Goal: Transaction & Acquisition: Book appointment/travel/reservation

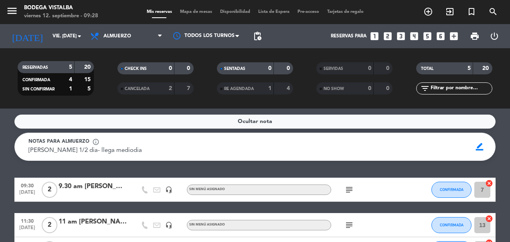
click at [349, 193] on icon "subject" at bounding box center [350, 190] width 10 height 10
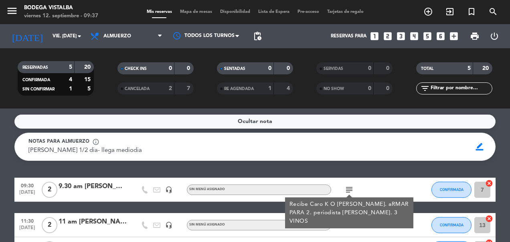
click at [375, 34] on icon "looks_one" at bounding box center [375, 36] width 10 height 10
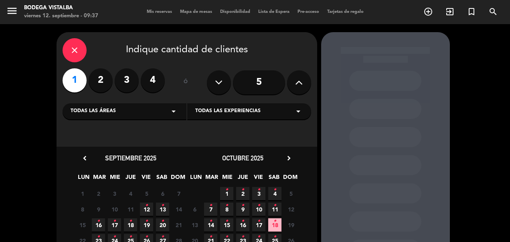
scroll to position [70, 0]
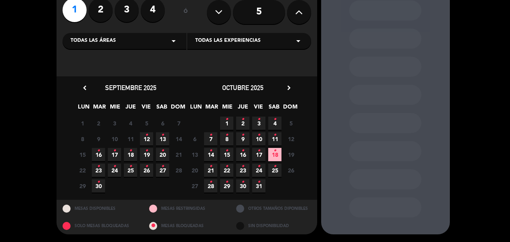
drag, startPoint x: 147, startPoint y: 134, endPoint x: 157, endPoint y: 128, distance: 12.0
click at [147, 134] on icon "•" at bounding box center [146, 134] width 3 height 13
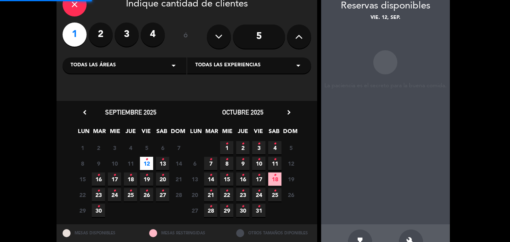
scroll to position [32, 0]
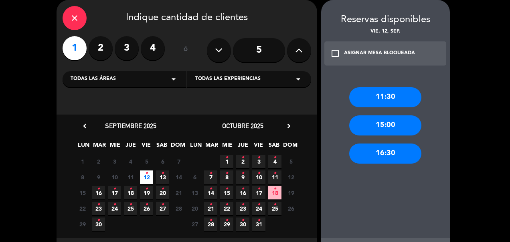
drag, startPoint x: 385, startPoint y: 93, endPoint x: 371, endPoint y: 95, distance: 14.6
click at [384, 93] on div "11:30" at bounding box center [386, 97] width 72 height 20
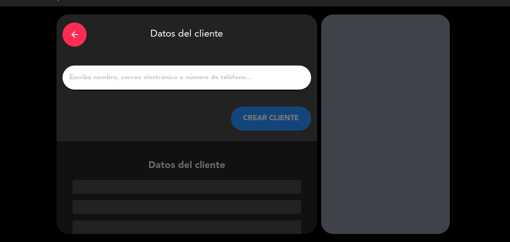
scroll to position [18, 0]
click at [157, 65] on div "arrow_back Datos del cliente CREAR CLIENTE" at bounding box center [187, 77] width 261 height 126
click at [159, 79] on input "1" at bounding box center [187, 77] width 237 height 11
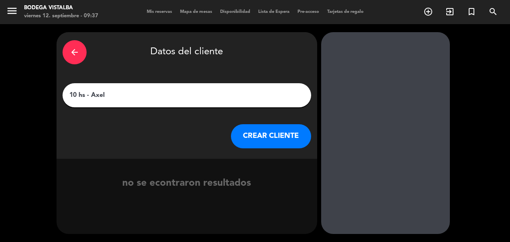
type input "10 hs - Axel"
click at [274, 136] on button "CREAR CLIENTE" at bounding box center [271, 136] width 80 height 24
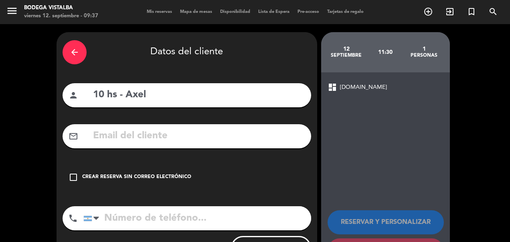
click at [173, 178] on div "Crear reserva sin correo electrónico" at bounding box center [136, 177] width 109 height 8
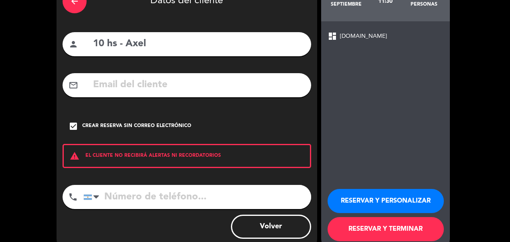
scroll to position [68, 0]
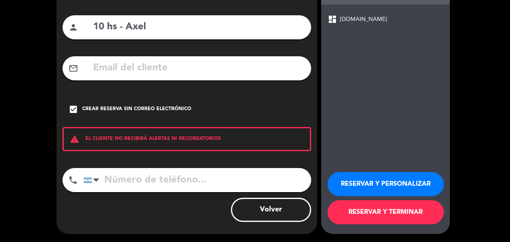
click at [371, 187] on button "RESERVAR Y PERSONALIZAR" at bounding box center [386, 184] width 116 height 24
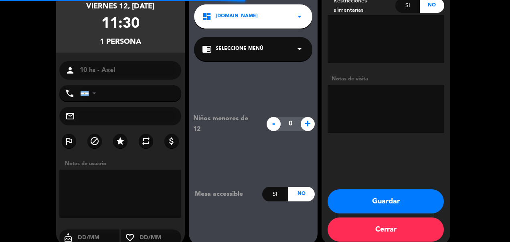
scroll to position [32, 0]
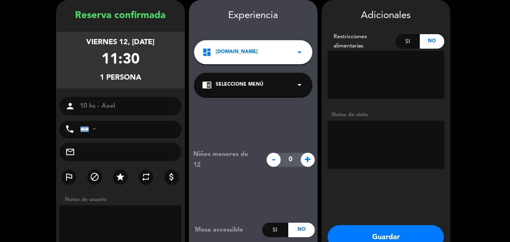
click at [371, 144] on textarea at bounding box center [386, 144] width 117 height 48
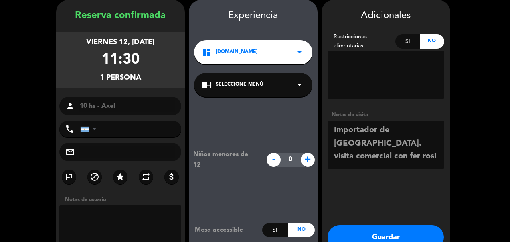
type textarea "Importador de [GEOGRAPHIC_DATA]. visita comercial con fer rosi"
click at [356, 234] on button "Guardar" at bounding box center [386, 237] width 116 height 24
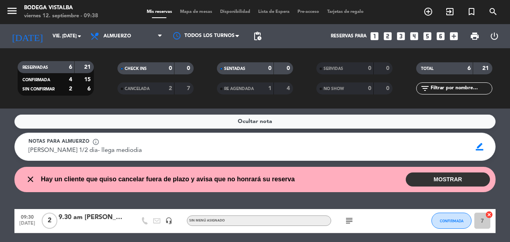
scroll to position [80, 0]
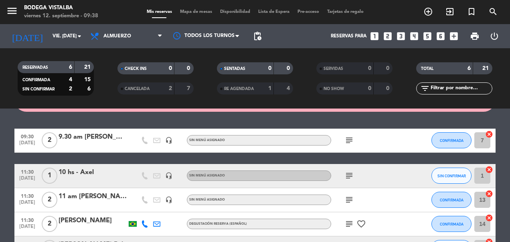
click at [354, 175] on icon "subject" at bounding box center [350, 176] width 10 height 10
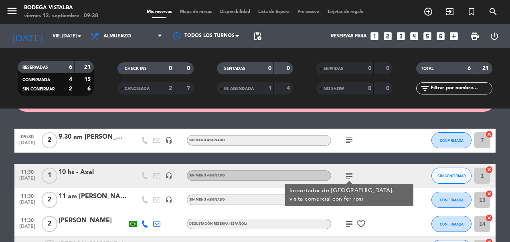
click at [395, 174] on div "subject Importador de [GEOGRAPHIC_DATA]. visita comercial con fer rosi" at bounding box center [368, 176] width 72 height 24
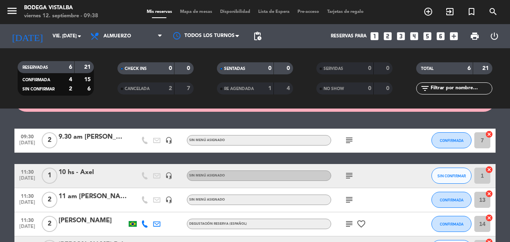
click at [352, 197] on icon "subject" at bounding box center [350, 200] width 10 height 10
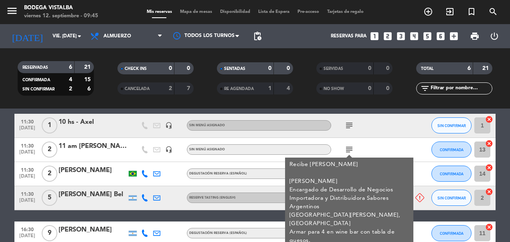
scroll to position [120, 0]
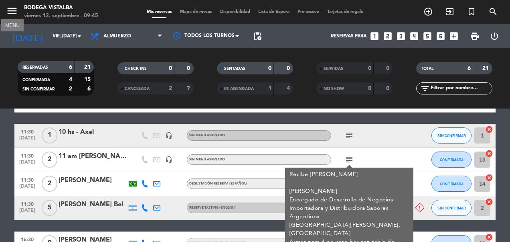
click at [12, 12] on icon "menu" at bounding box center [12, 11] width 12 height 12
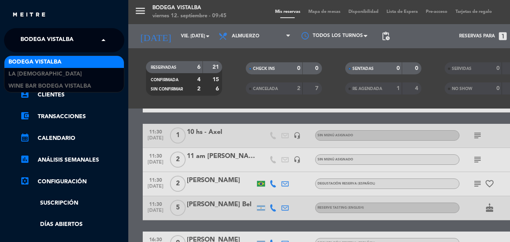
drag, startPoint x: 35, startPoint y: 35, endPoint x: 35, endPoint y: 59, distance: 24.1
click at [35, 37] on span "BODEGA VISTALBA" at bounding box center [46, 40] width 53 height 17
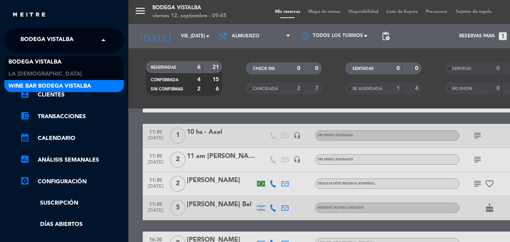
click at [33, 84] on span "Wine Bar Bodega Vistalba" at bounding box center [49, 85] width 83 height 9
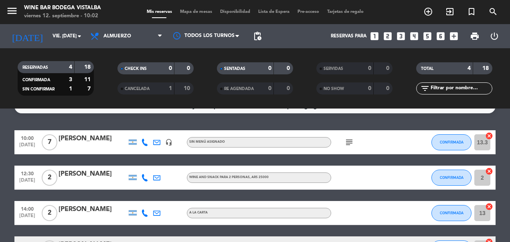
scroll to position [0, 0]
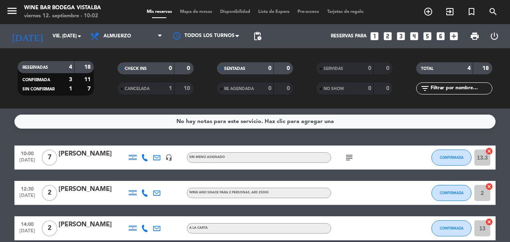
click at [348, 158] on icon "subject" at bounding box center [350, 158] width 10 height 10
click at [349, 159] on icon "subject" at bounding box center [350, 158] width 10 height 10
click at [49, 39] on input "vie. [DATE]" at bounding box center [80, 36] width 63 height 14
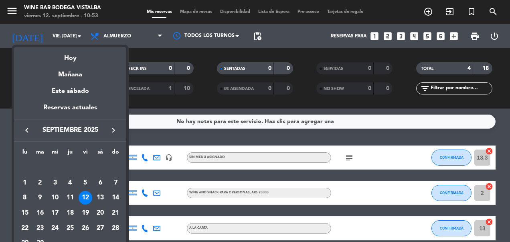
click at [114, 126] on icon "keyboard_arrow_right" at bounding box center [114, 130] width 10 height 10
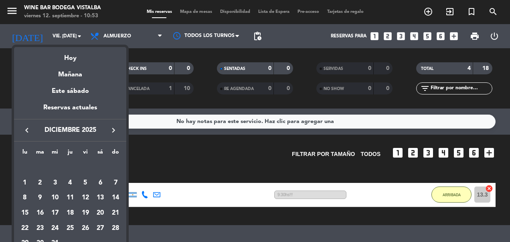
click at [389, 35] on div at bounding box center [255, 121] width 510 height 242
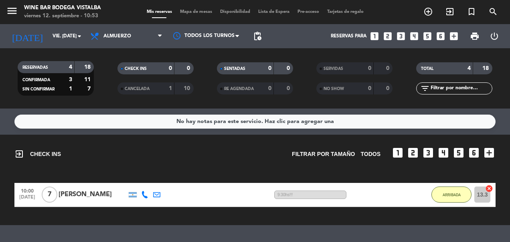
click at [389, 35] on icon "looks_two" at bounding box center [388, 36] width 10 height 10
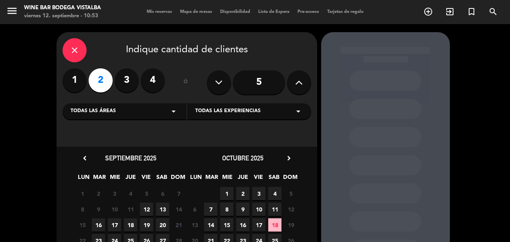
click at [291, 157] on icon "chevron_right" at bounding box center [289, 158] width 8 height 8
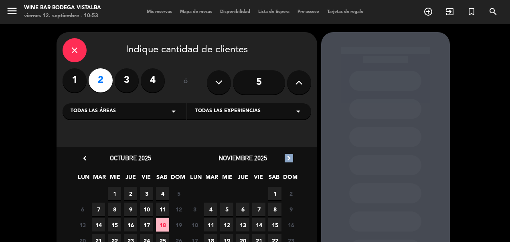
click at [291, 157] on icon "chevron_right" at bounding box center [289, 158] width 8 height 8
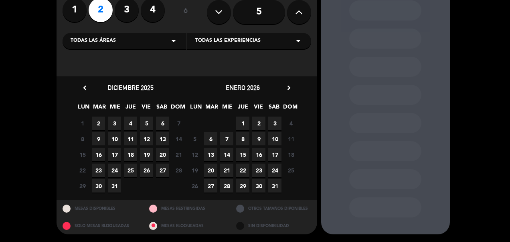
click at [160, 170] on span "27" at bounding box center [162, 169] width 13 height 13
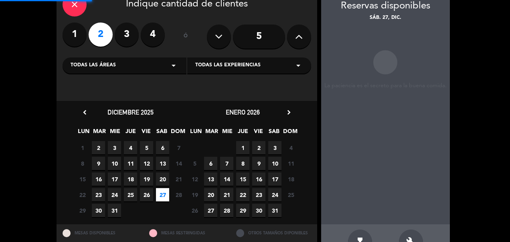
scroll to position [32, 0]
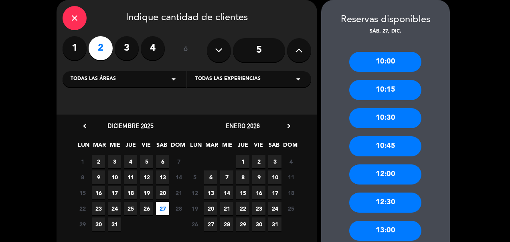
click at [380, 224] on div "13:00" at bounding box center [386, 230] width 72 height 20
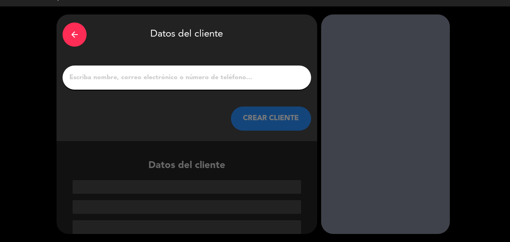
scroll to position [18, 0]
click at [212, 80] on input "1" at bounding box center [187, 77] width 237 height 11
paste input "[PERSON_NAME]"
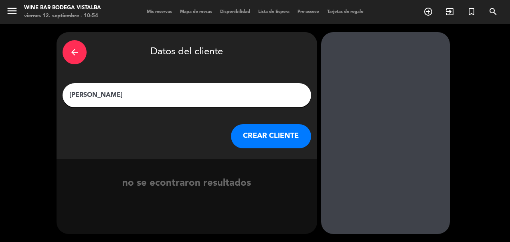
type input "[PERSON_NAME]"
click at [273, 136] on button "CREAR CLIENTE" at bounding box center [271, 136] width 80 height 24
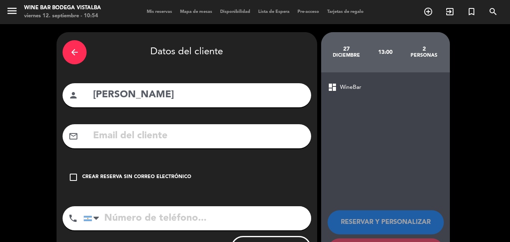
drag, startPoint x: 165, startPoint y: 174, endPoint x: 274, endPoint y: 228, distance: 121.5
click at [166, 173] on div "Crear reserva sin correo electrónico" at bounding box center [136, 177] width 109 height 8
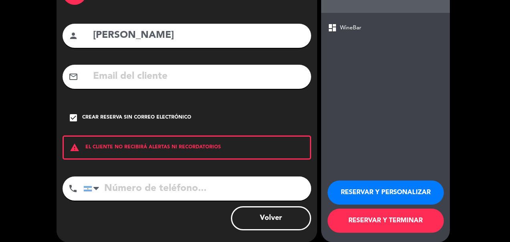
scroll to position [68, 0]
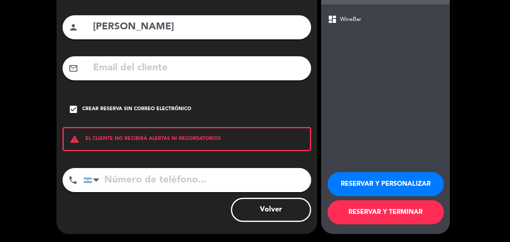
click at [393, 186] on button "RESERVAR Y PERSONALIZAR" at bounding box center [386, 184] width 116 height 24
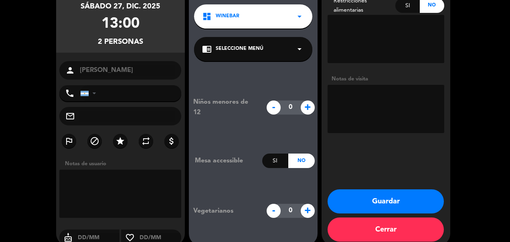
scroll to position [32, 0]
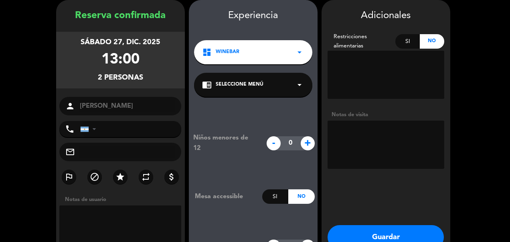
click at [280, 85] on div "chrome_reader_mode Seleccione Menú arrow_drop_down" at bounding box center [253, 85] width 118 height 24
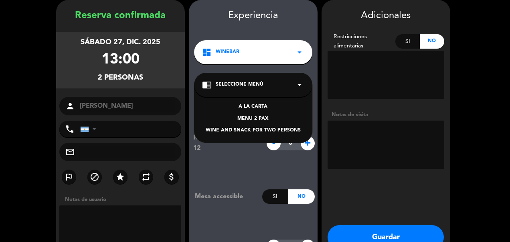
drag, startPoint x: 258, startPoint y: 116, endPoint x: 385, endPoint y: 144, distance: 130.7
click at [258, 116] on div "MENU 2 PAX" at bounding box center [253, 119] width 102 height 8
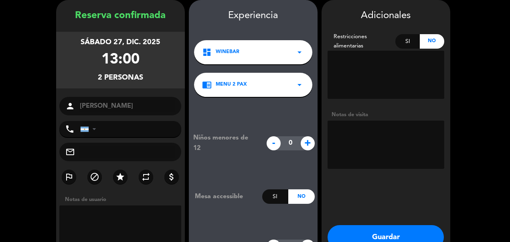
click at [385, 144] on textarea at bounding box center [386, 144] width 117 height 48
type textarea "Ingles. Paga kahuak"
click at [394, 231] on button "Guardar" at bounding box center [386, 237] width 116 height 24
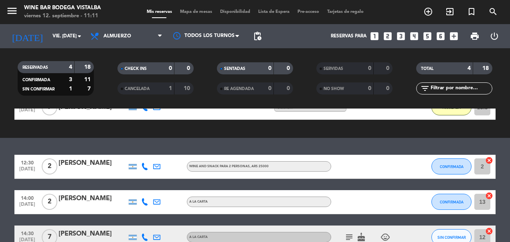
scroll to position [95, 0]
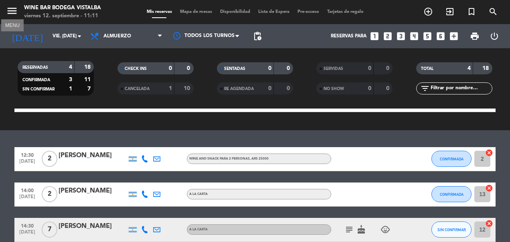
click at [10, 10] on icon "menu" at bounding box center [12, 11] width 12 height 12
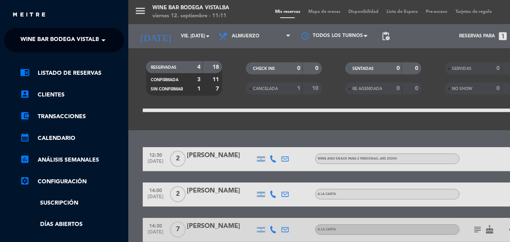
click at [41, 37] on span "Wine Bar Bodega Vistalba" at bounding box center [61, 40] width 83 height 17
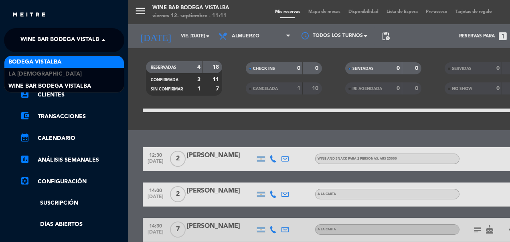
click at [36, 63] on span "BODEGA VISTALBA" at bounding box center [34, 61] width 53 height 9
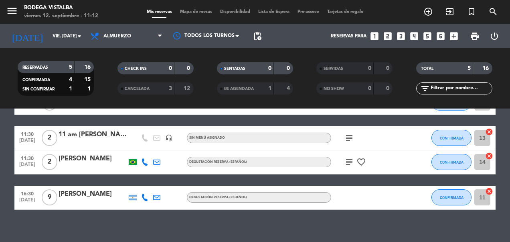
scroll to position [159, 0]
